Goal: Task Accomplishment & Management: Manage account settings

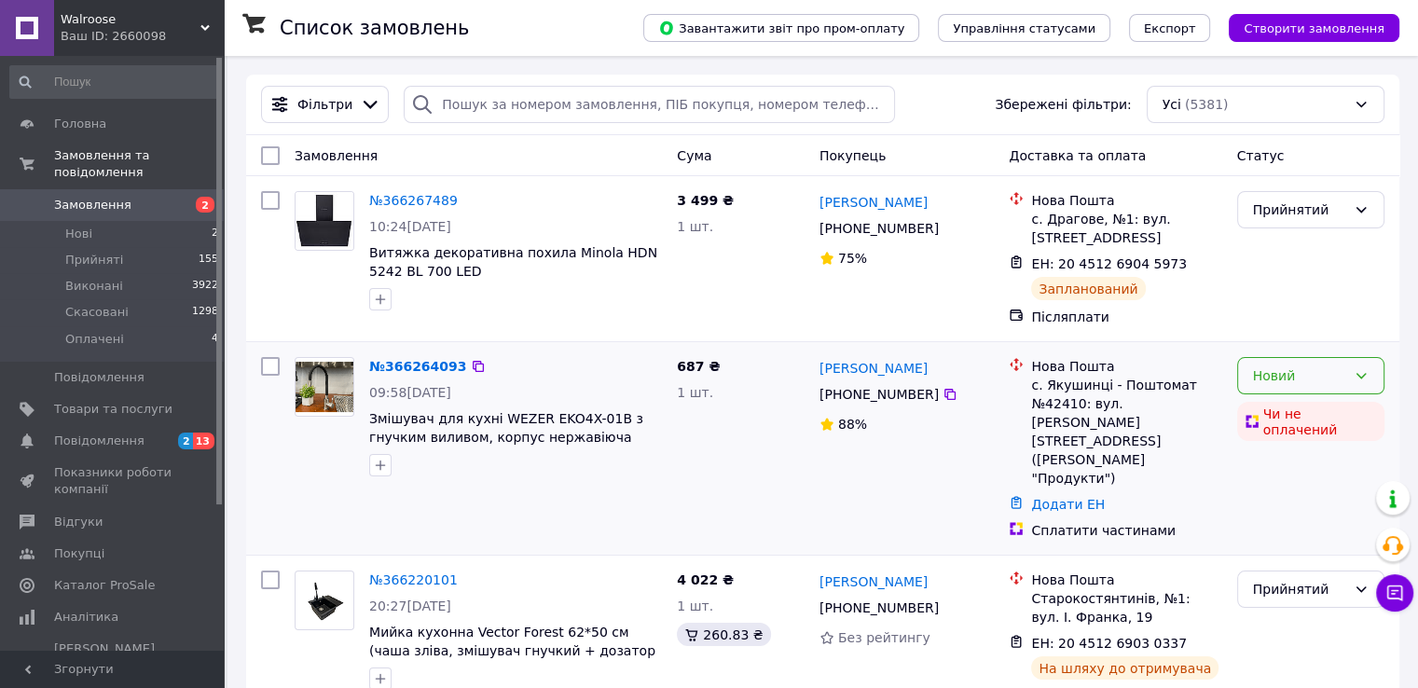
click at [1275, 385] on div "Новий" at bounding box center [1299, 375] width 93 height 21
click at [1284, 489] on font "Скасовано" at bounding box center [1288, 483] width 73 height 15
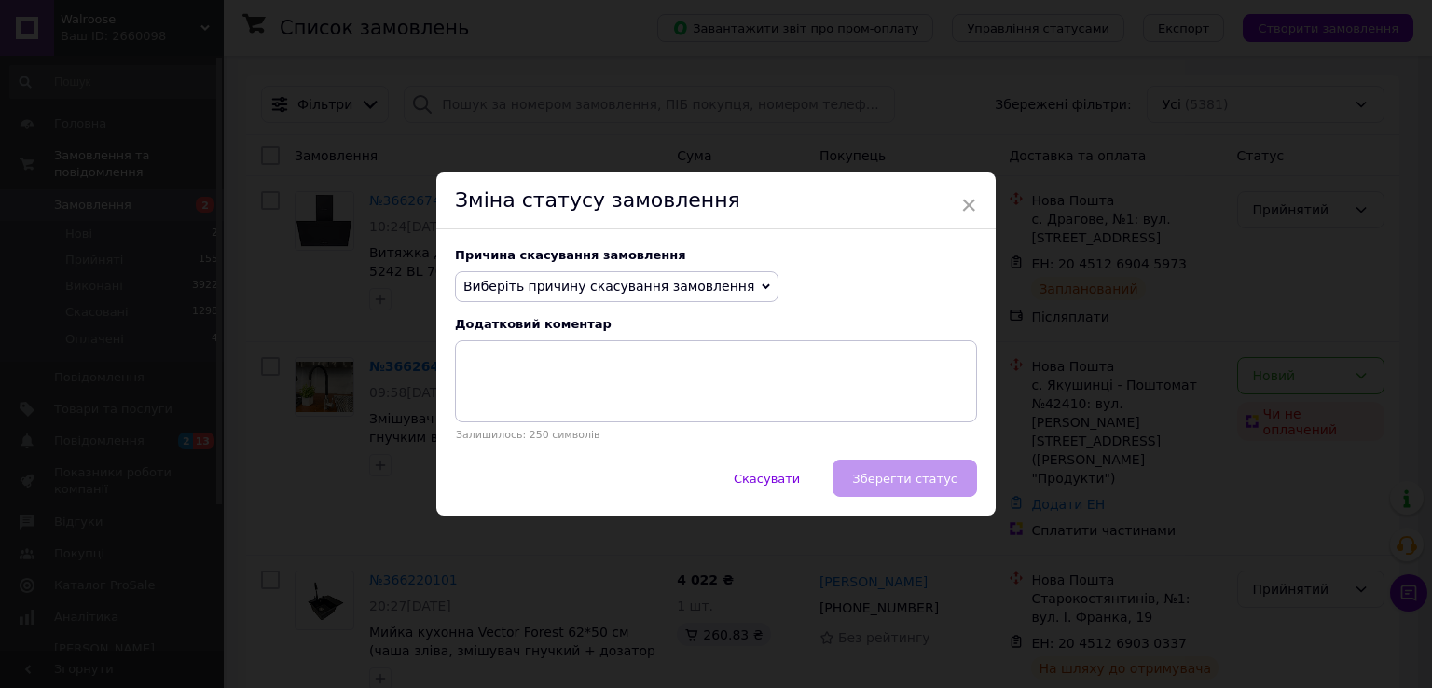
click at [563, 301] on span "Виберіть причину скасування замовлення" at bounding box center [616, 287] width 323 height 32
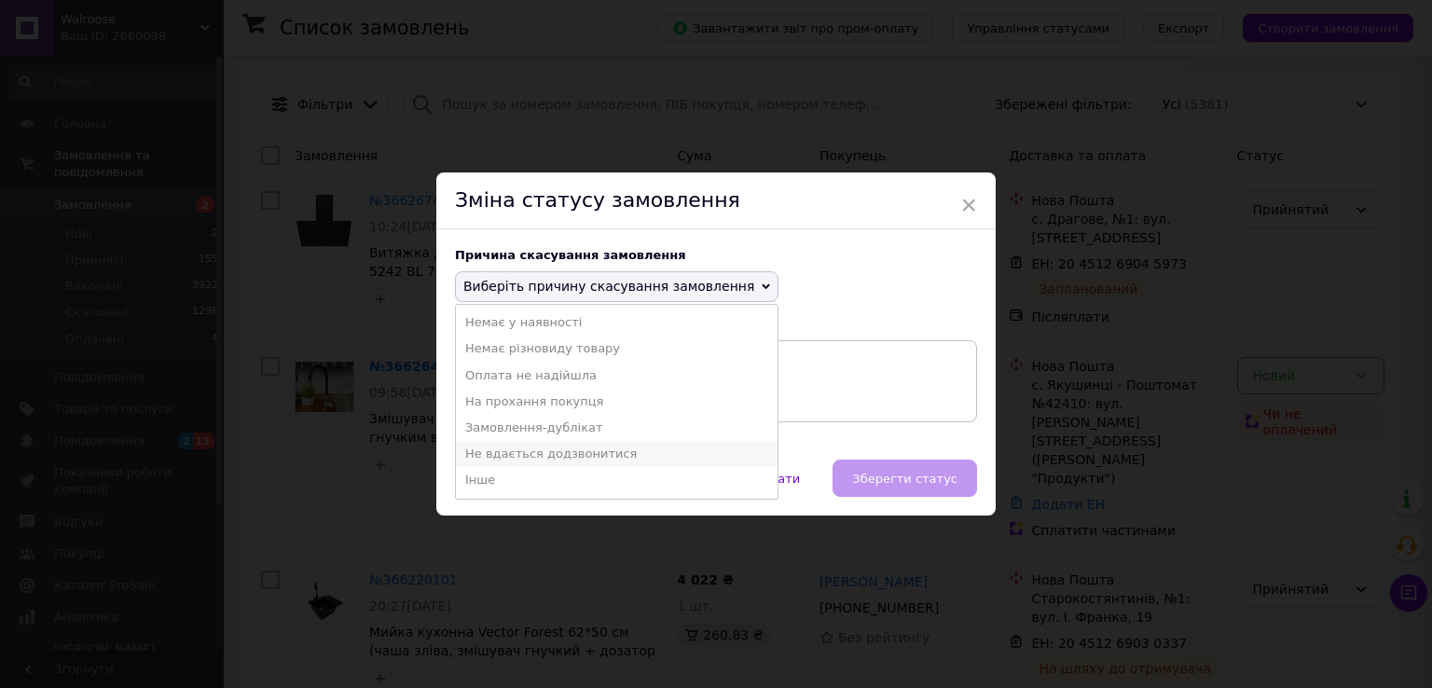
click at [578, 447] on font "Не вдається додзвонитися" at bounding box center [551, 454] width 172 height 14
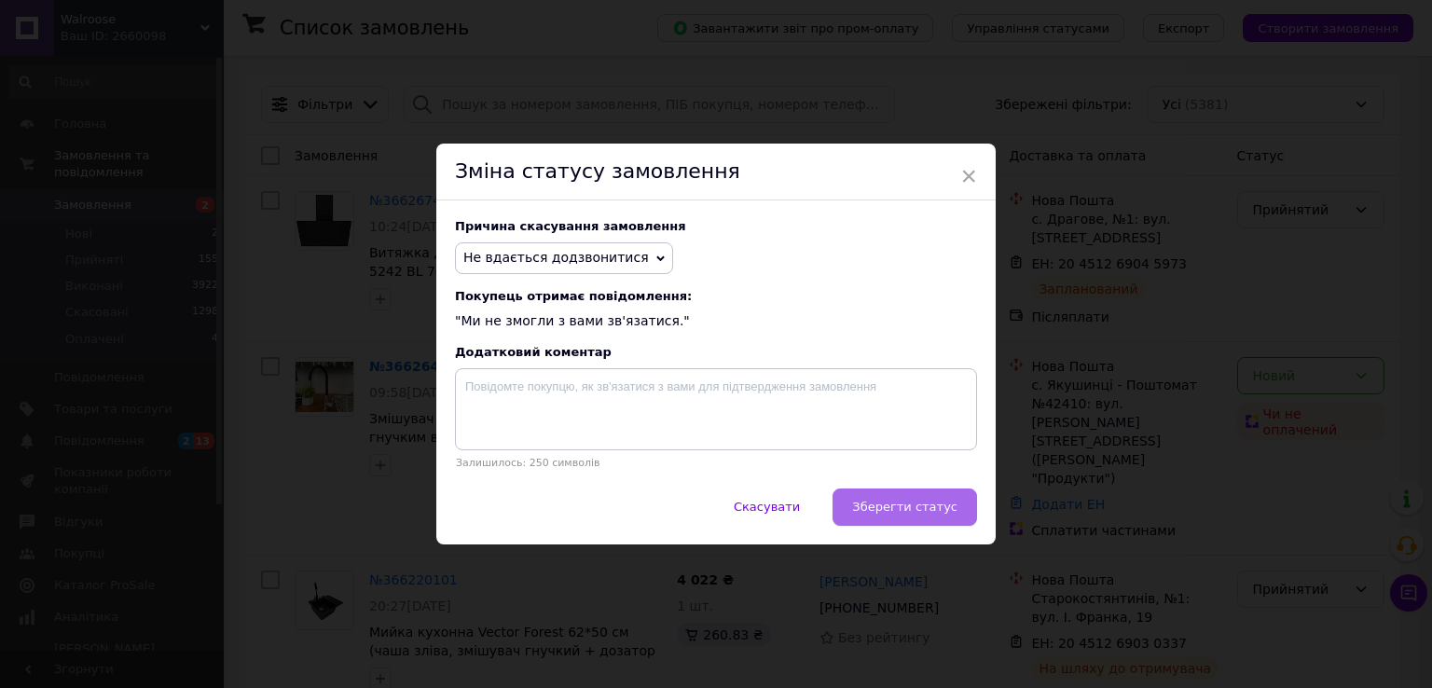
click at [917, 524] on button "Зберегти статус" at bounding box center [904, 506] width 144 height 37
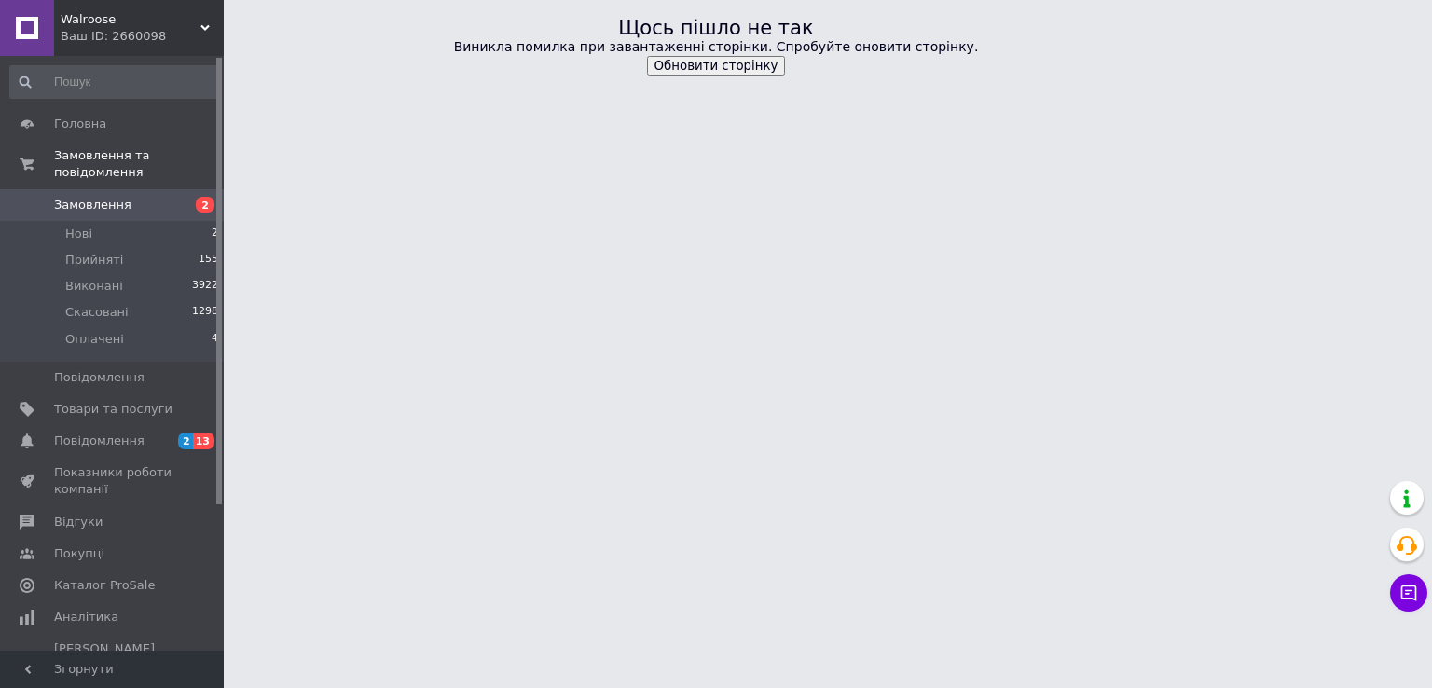
click at [147, 197] on span "Замовлення" at bounding box center [113, 205] width 118 height 17
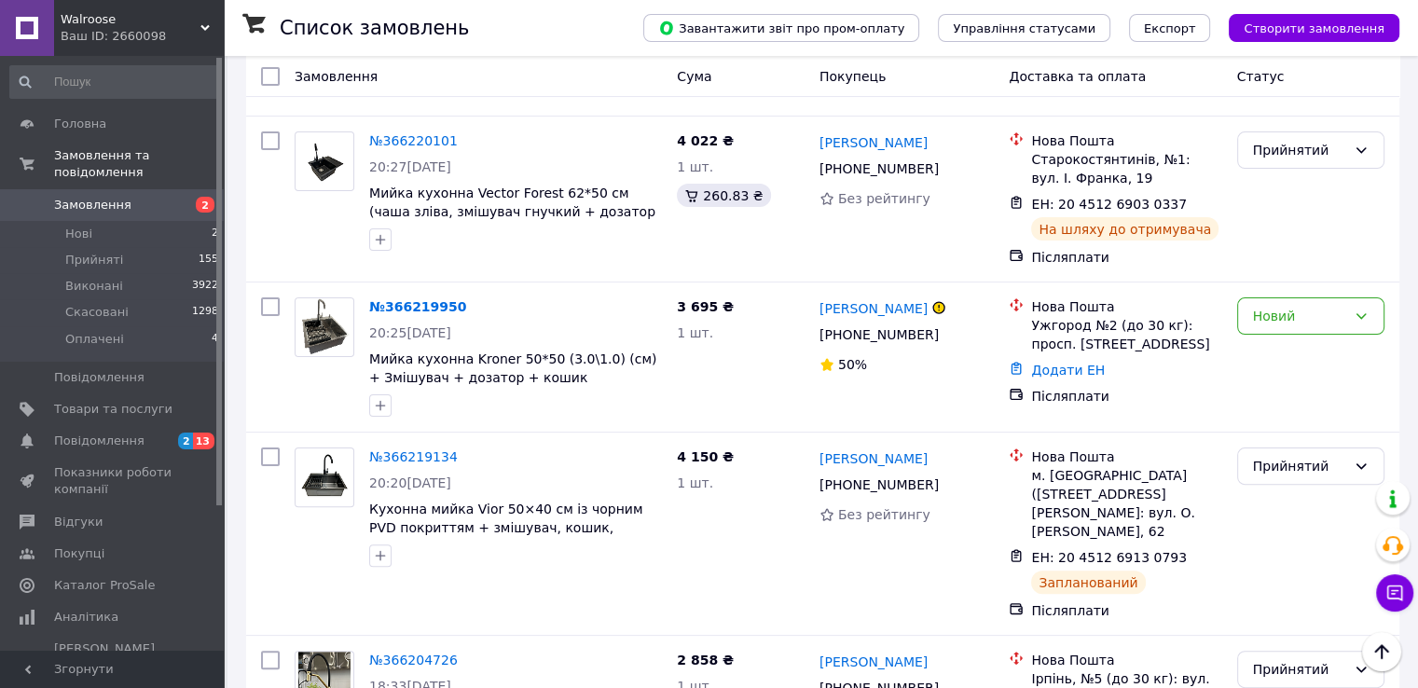
scroll to position [373, 0]
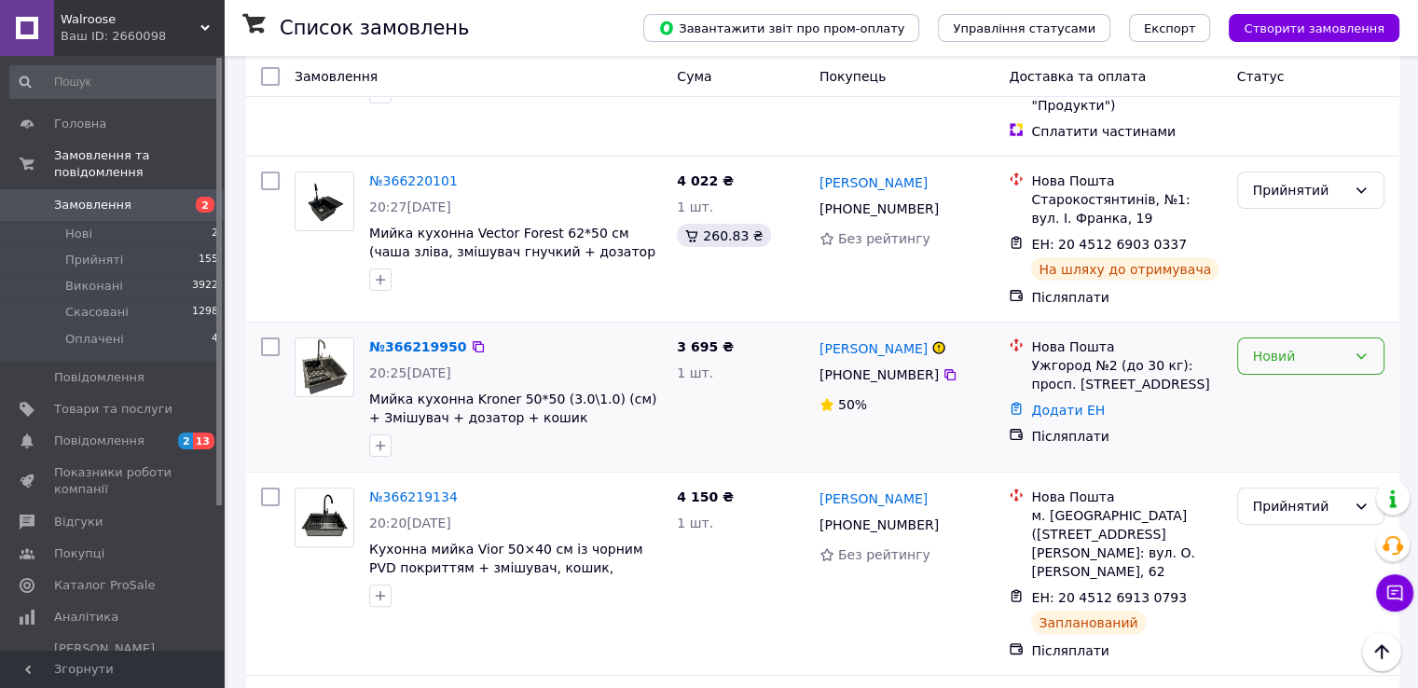
click at [1315, 346] on div "Новий" at bounding box center [1299, 356] width 93 height 21
click at [1304, 432] on font "Скасовано" at bounding box center [1288, 428] width 73 height 15
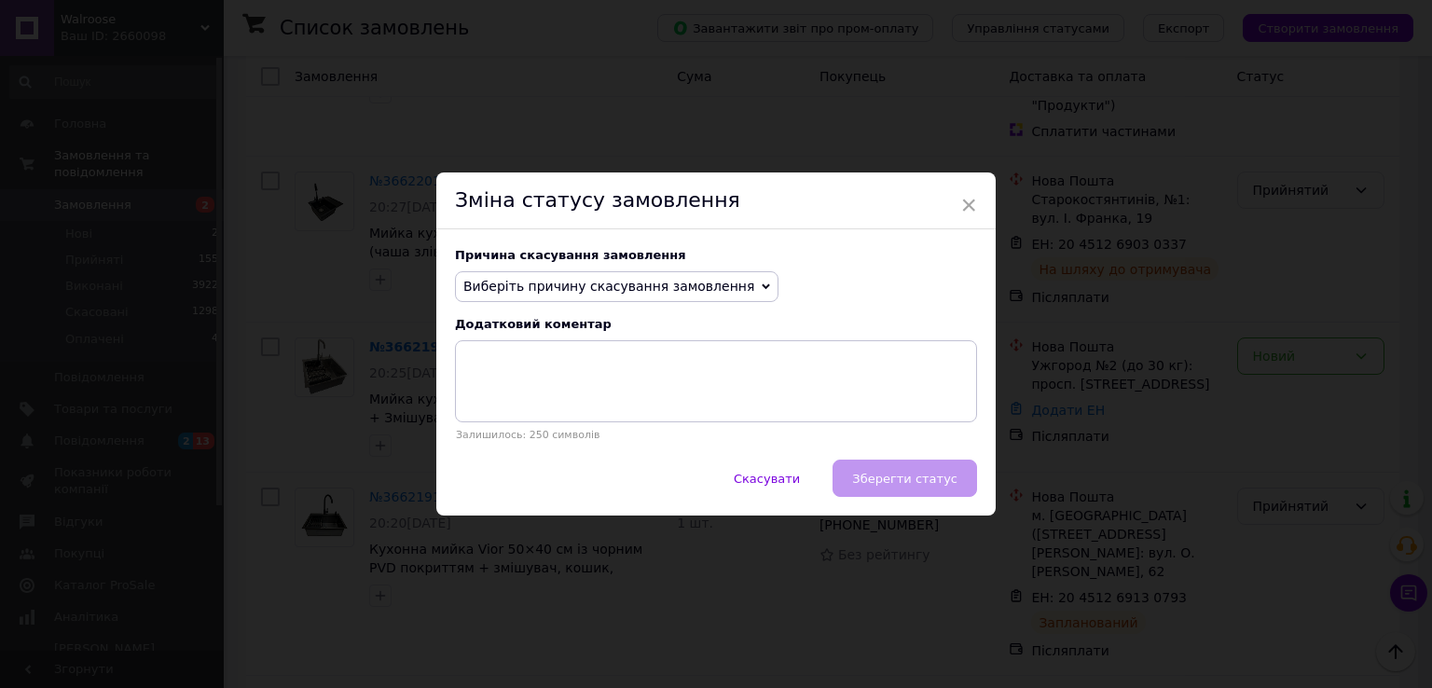
click at [626, 296] on span "Виберіть причину скасування замовлення" at bounding box center [616, 287] width 323 height 32
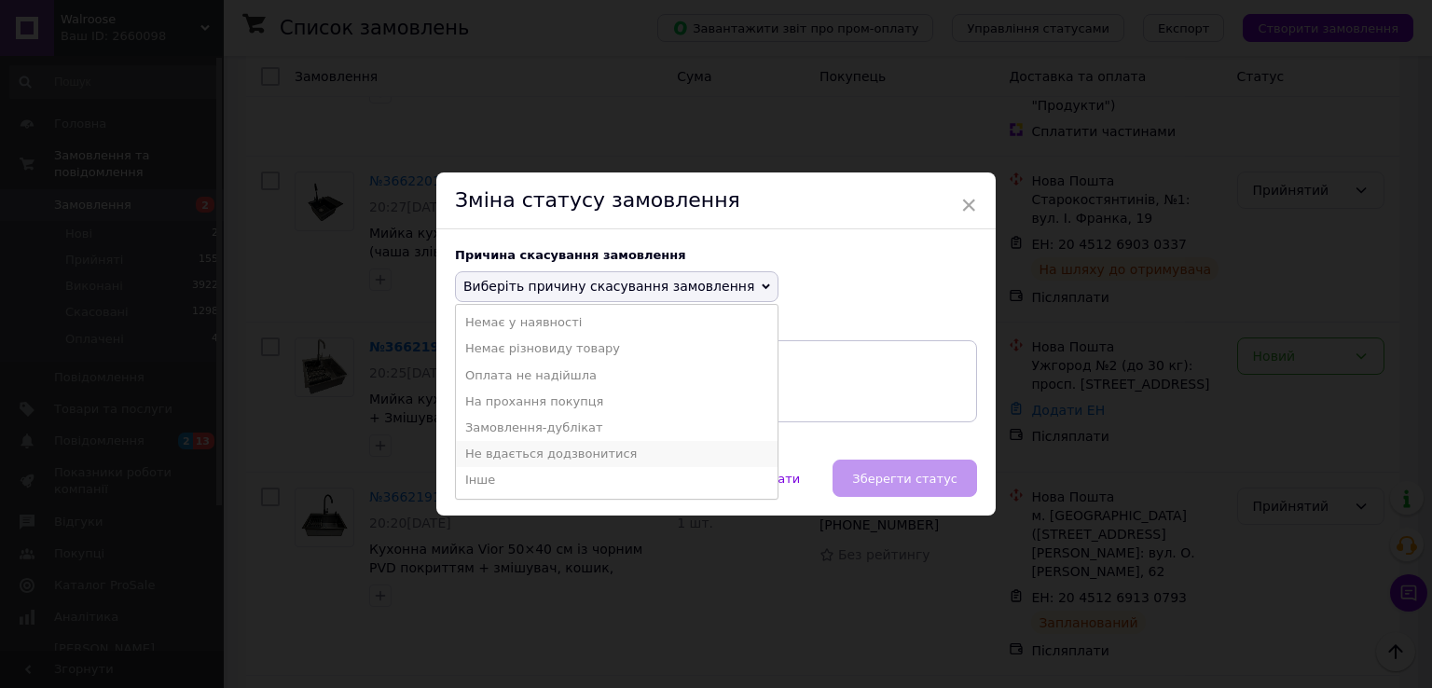
click at [575, 451] on font "Не вдається додзвонитися" at bounding box center [551, 454] width 172 height 14
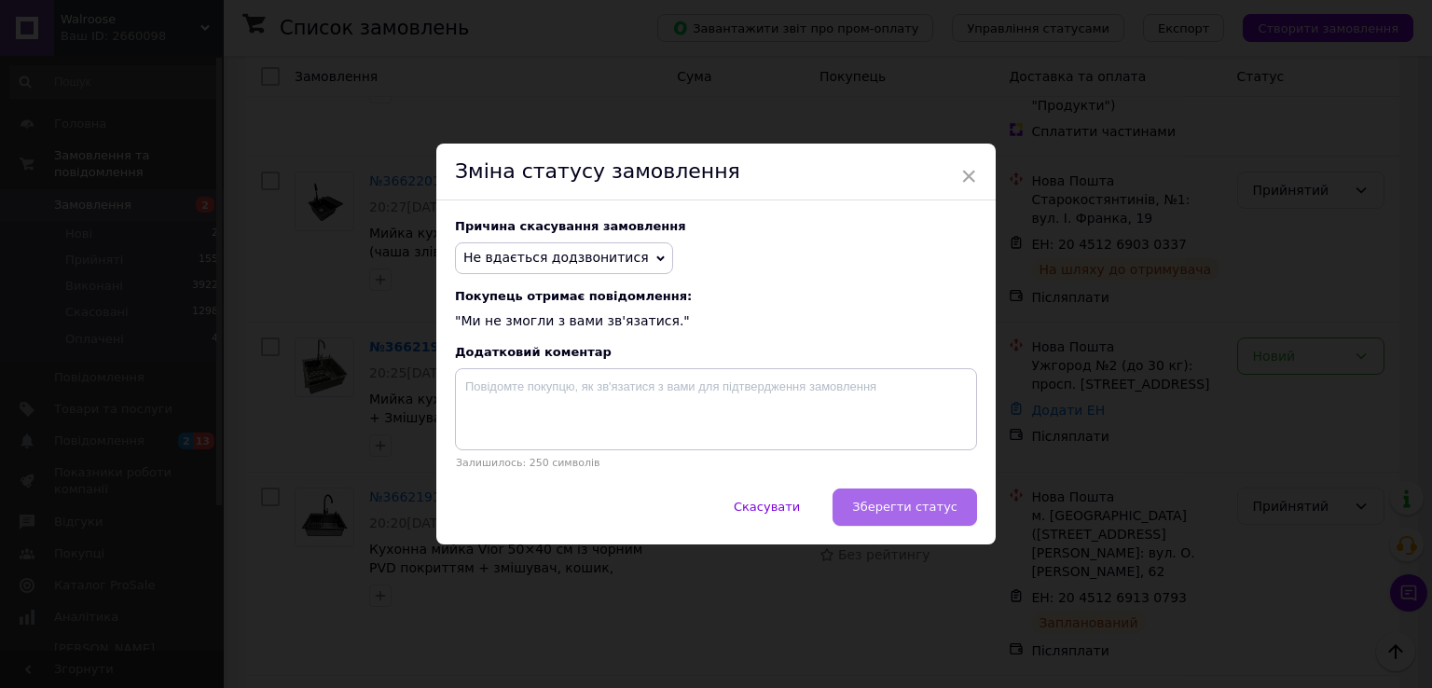
click at [926, 514] on font "Зберегти статус" at bounding box center [904, 507] width 105 height 14
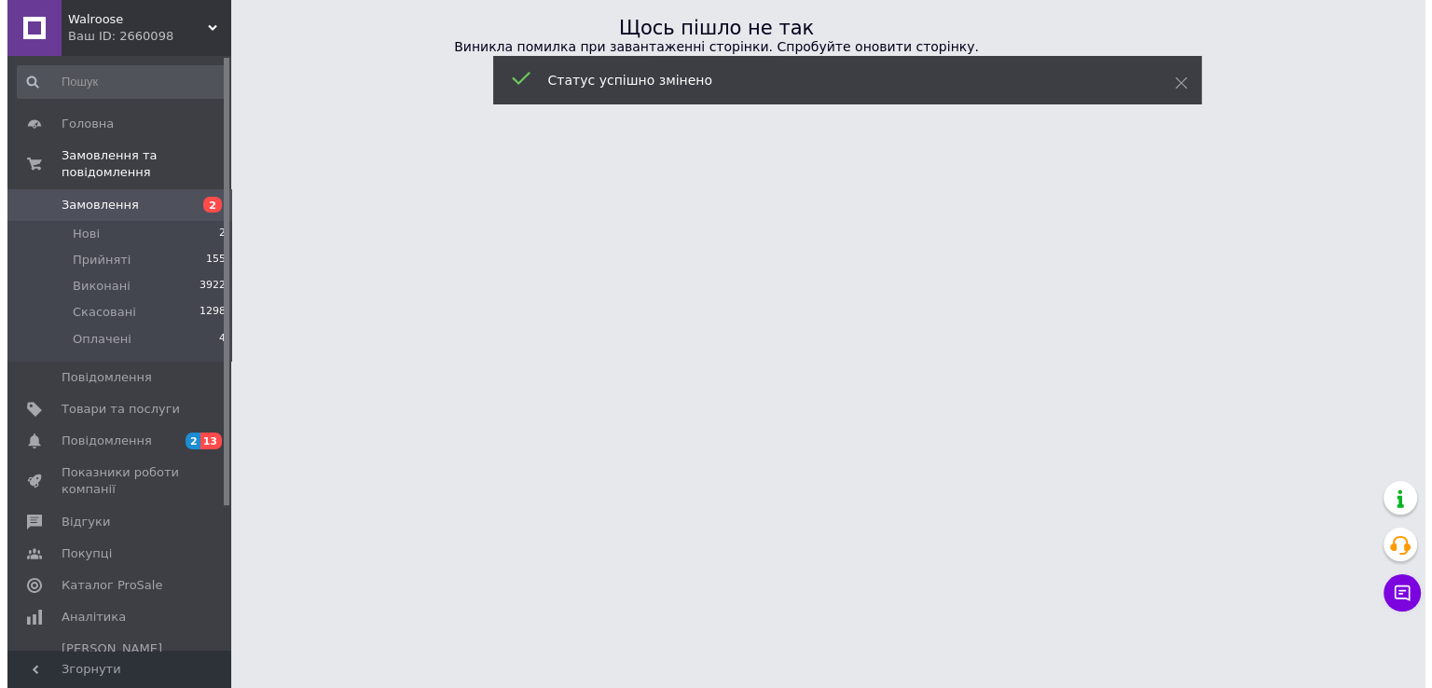
scroll to position [0, 0]
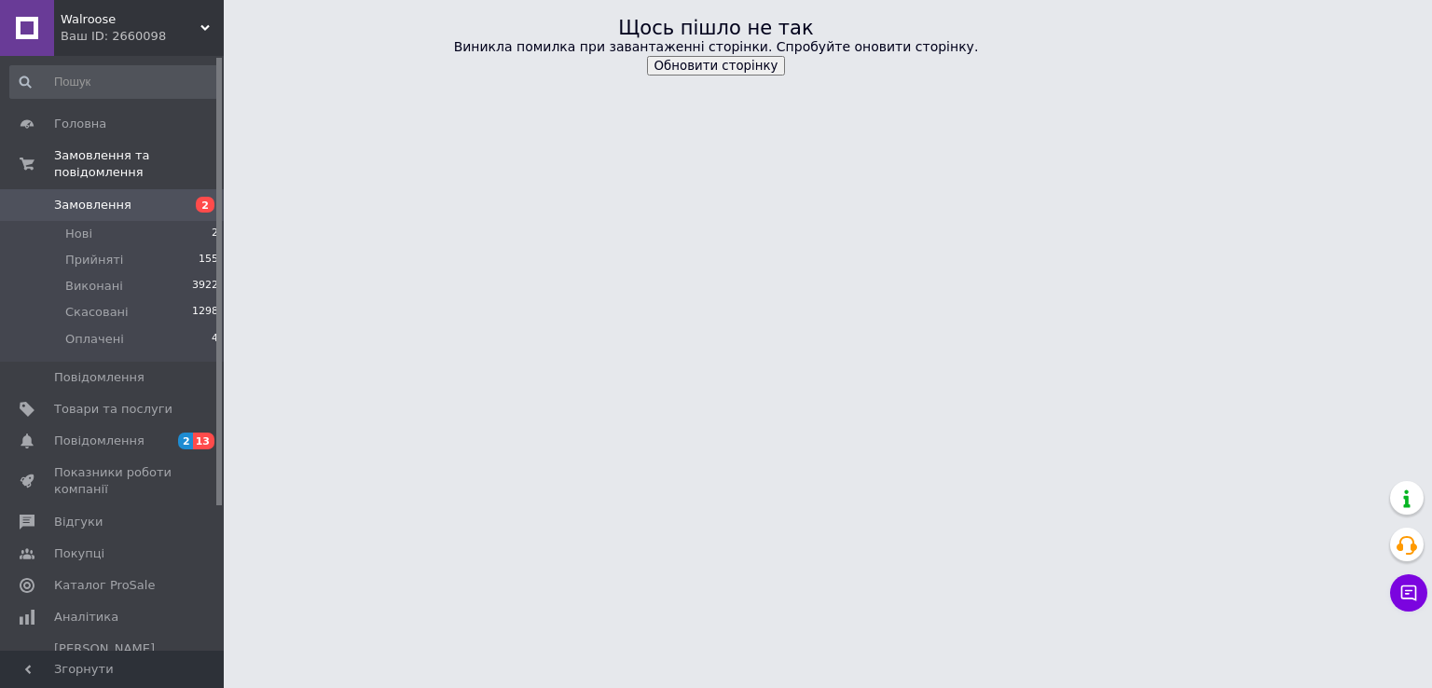
click at [84, 198] on font "Замовлення" at bounding box center [92, 205] width 77 height 14
